Goal: Register for event/course

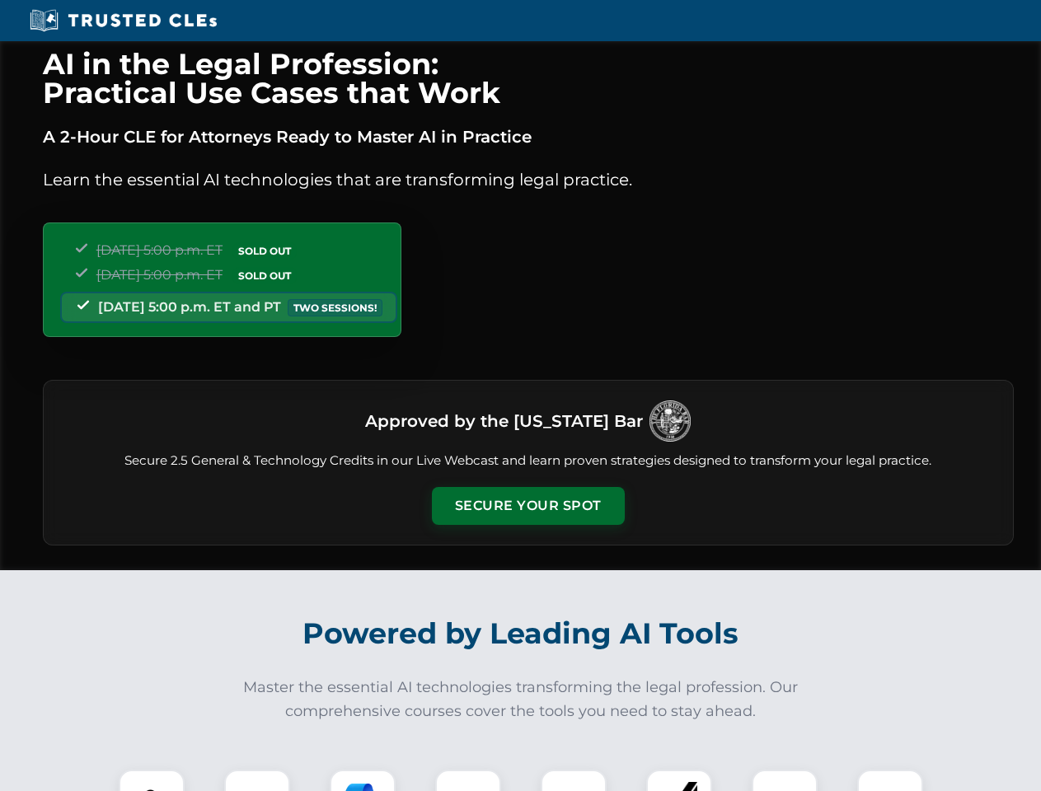
click at [528, 506] on button "Secure Your Spot" at bounding box center [528, 506] width 193 height 38
click at [152, 781] on img at bounding box center [152, 803] width 48 height 48
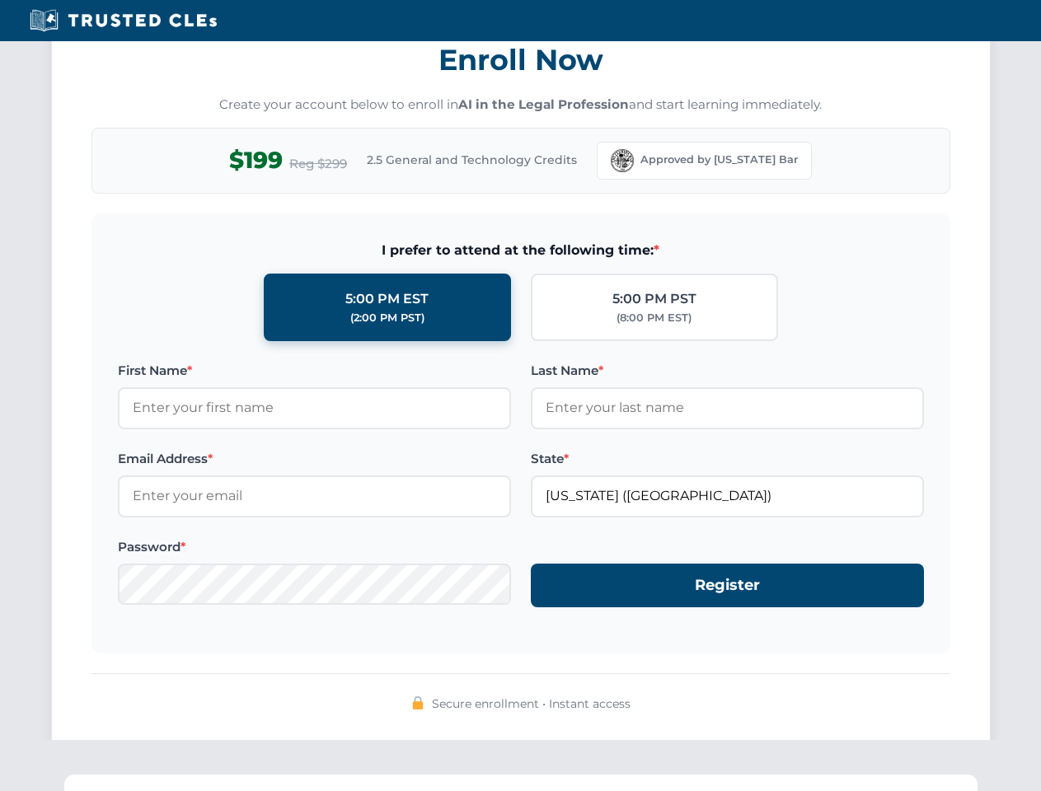
scroll to position [1618, 0]
